Goal: Information Seeking & Learning: Learn about a topic

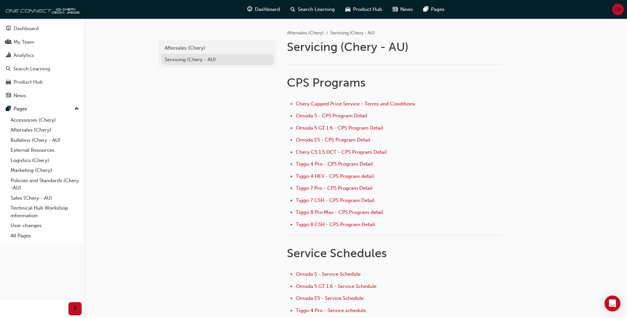
click at [198, 62] on div "Servicing (Chery - AU)" at bounding box center [218, 60] width 106 height 8
click at [44, 210] on link "Technical Hub Workshop information" at bounding box center [45, 212] width 74 height 18
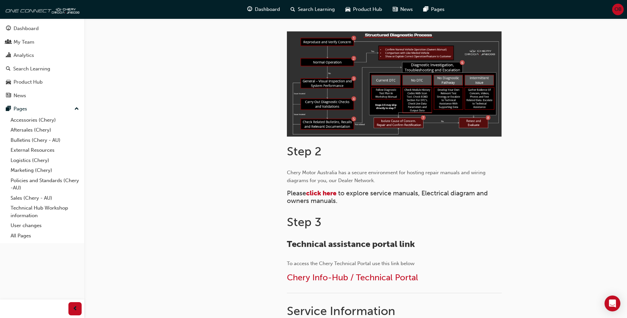
scroll to position [198, 0]
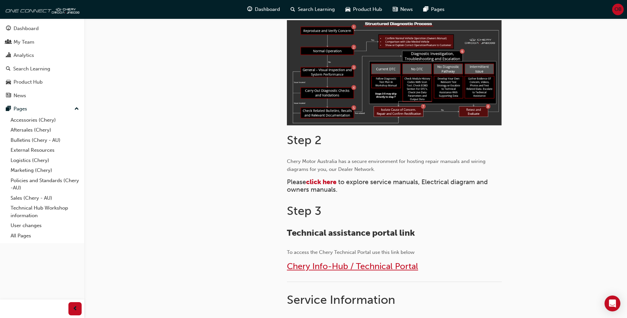
click at [391, 262] on span "Chery Info-Hub / Technical Portal" at bounding box center [352, 266] width 131 height 10
